Goal: Task Accomplishment & Management: Manage account settings

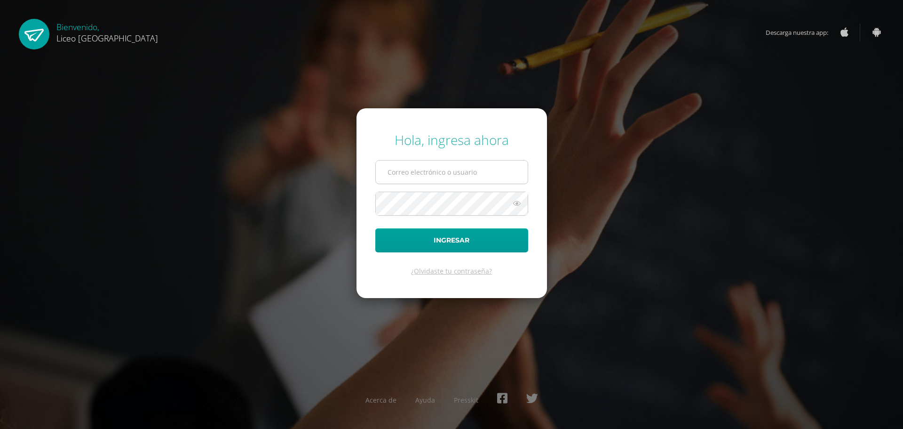
click at [461, 174] on input "text" at bounding box center [452, 171] width 152 height 23
type input "20192270"
click at [467, 243] on button "Ingresar" at bounding box center [451, 240] width 153 height 24
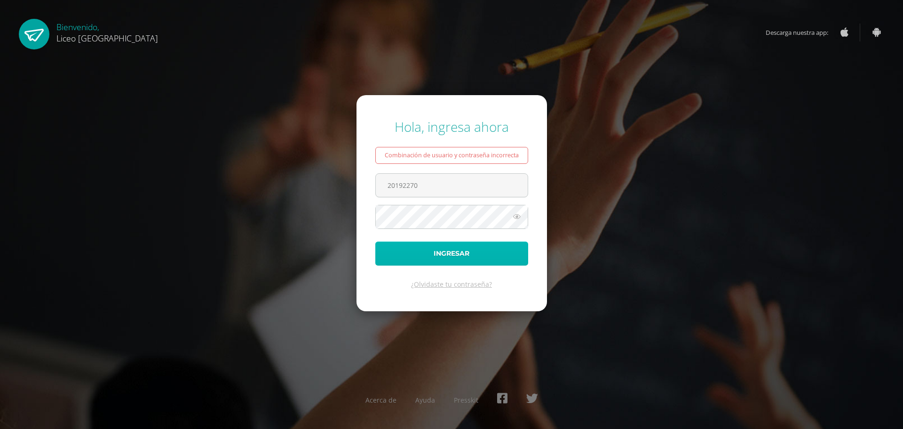
click at [452, 247] on button "Ingresar" at bounding box center [451, 253] width 153 height 24
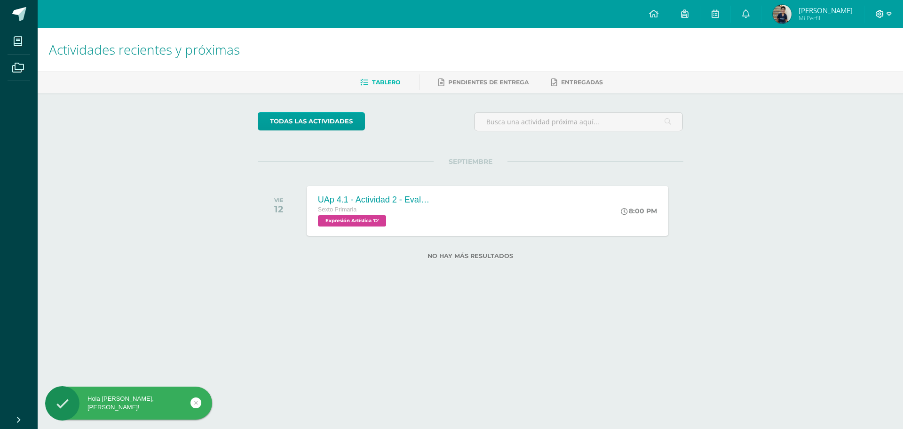
click at [884, 10] on icon at bounding box center [880, 14] width 8 height 8
click at [861, 66] on span "Cerrar sesión" at bounding box center [859, 64] width 42 height 9
